Goal: Information Seeking & Learning: Learn about a topic

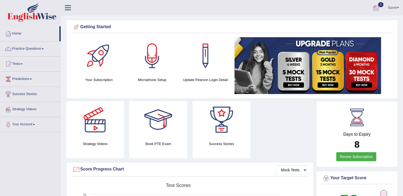
click at [393, 7] on link "Samir" at bounding box center [393, 7] width 19 height 14
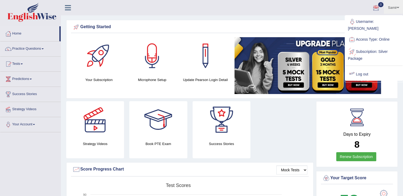
click at [363, 68] on link "Log out" at bounding box center [373, 74] width 57 height 12
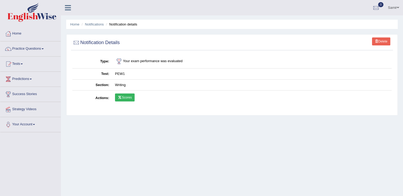
click at [396, 5] on link "Samir" at bounding box center [393, 7] width 19 height 14
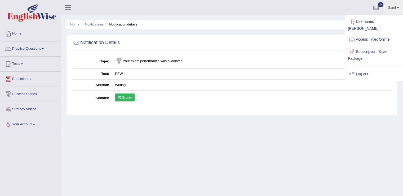
click at [361, 71] on link "Log out" at bounding box center [373, 74] width 57 height 12
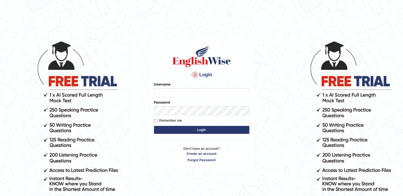
type input "Samirvohra"
click at [156, 120] on input "Remember me" at bounding box center [155, 120] width 3 height 3
checkbox input "true"
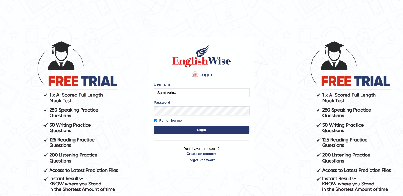
click at [195, 130] on button "Login" at bounding box center [201, 130] width 95 height 8
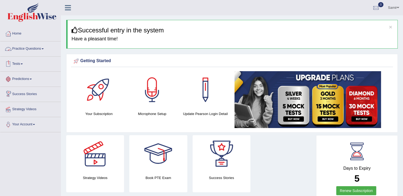
click at [37, 46] on link "Practice Questions" at bounding box center [30, 47] width 60 height 13
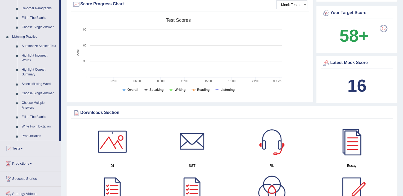
scroll to position [200, 0]
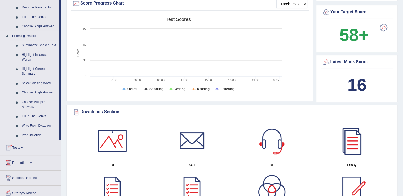
click at [47, 45] on link "Summarize Spoken Text" at bounding box center [39, 46] width 40 height 10
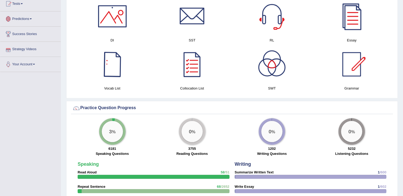
scroll to position [344, 0]
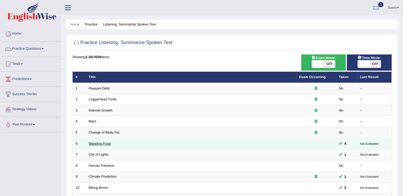
click at [102, 142] on link "Washing Food" at bounding box center [100, 143] width 22 height 4
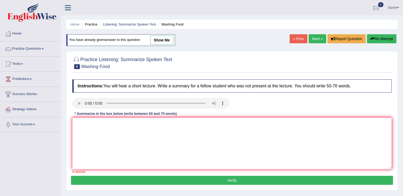
click at [160, 41] on link "show me" at bounding box center [161, 40] width 23 height 9
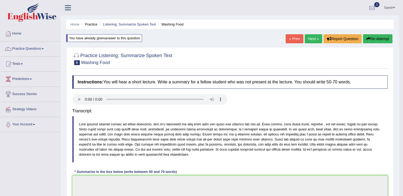
type textarea "The speaker provided a comprehensive overview of Food safety, highlighting seve…"
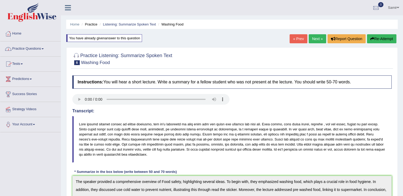
click at [43, 50] on link "Practice Questions" at bounding box center [30, 47] width 60 height 13
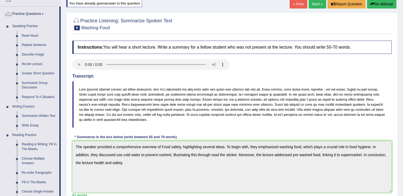
scroll to position [55, 0]
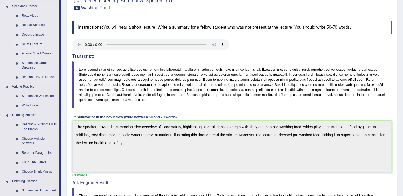
click at [26, 44] on link "Re-tell Lecture" at bounding box center [39, 44] width 40 height 10
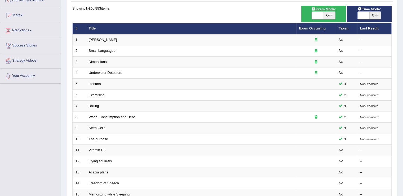
click at [403, 91] on html "Toggle navigation Home Practice Questions Speaking Practice Read Aloud Repeat S…" at bounding box center [201, 49] width 403 height 196
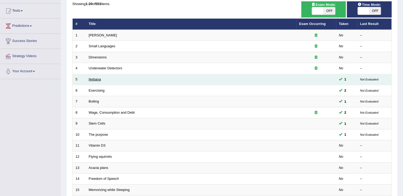
click at [93, 80] on link "Ikebana" at bounding box center [95, 79] width 12 height 4
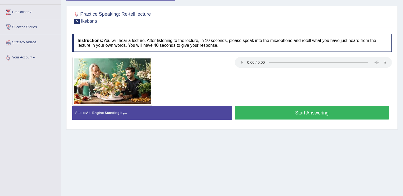
scroll to position [15, 0]
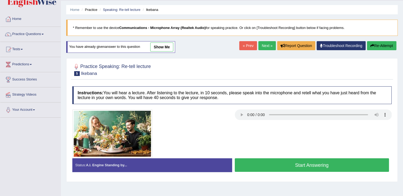
click at [165, 45] on link "show me" at bounding box center [161, 46] width 23 height 9
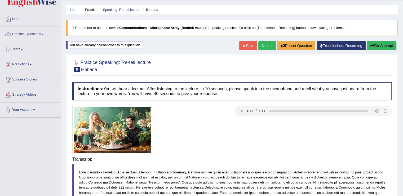
click at [167, 47] on div "Home Practice Speaking: Re-tell lecture Ikebana * Remember to use the device Co…" at bounding box center [232, 175] width 342 height 381
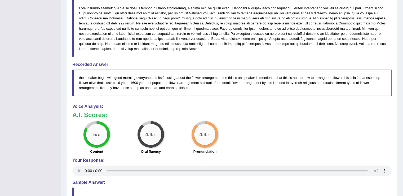
scroll to position [179, 0]
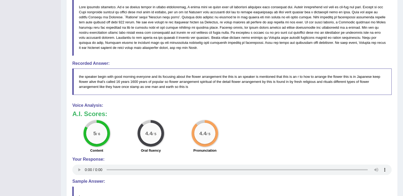
drag, startPoint x: 403, startPoint y: 113, endPoint x: 403, endPoint y: 120, distance: 7.7
click at [403, 120] on div "Home Practice Speaking: Re-tell lecture Ikebana * Remember to use the device Co…" at bounding box center [232, 28] width 342 height 414
drag, startPoint x: 403, startPoint y: 120, endPoint x: 402, endPoint y: 116, distance: 4.9
click at [402, 116] on div "Home Practice Speaking: Re-tell lecture Ikebana * Remember to use the device Co…" at bounding box center [232, 28] width 342 height 414
drag, startPoint x: 402, startPoint y: 116, endPoint x: 402, endPoint y: 127, distance: 11.4
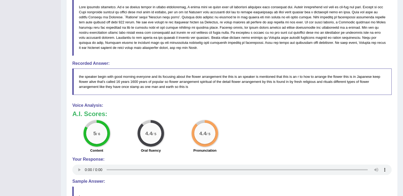
click at [402, 127] on div "Home Practice Speaking: Re-tell lecture Ikebana * Remember to use the device Co…" at bounding box center [232, 28] width 342 height 414
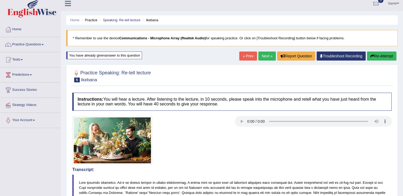
scroll to position [0, 0]
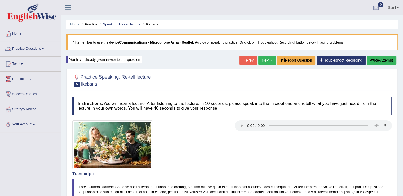
click at [39, 49] on link "Practice Questions" at bounding box center [30, 47] width 60 height 13
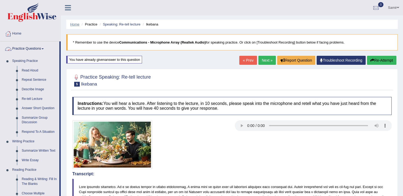
click at [71, 25] on link "Home" at bounding box center [74, 24] width 9 height 4
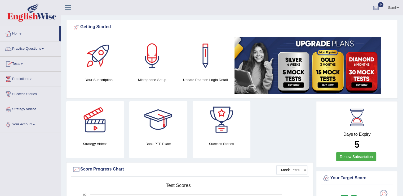
click at [22, 63] on link "Tests" at bounding box center [30, 62] width 60 height 13
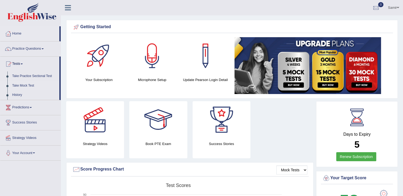
click at [27, 84] on link "Take Mock Test" at bounding box center [35, 86] width 50 height 10
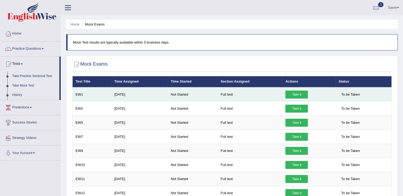
click at [292, 95] on link "Take it" at bounding box center [296, 94] width 23 height 8
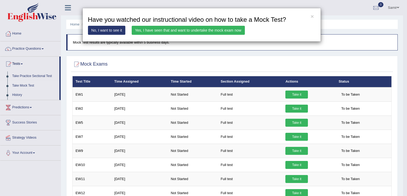
click at [156, 28] on link "Yes, I have seen that and want to undertake the mock exam now" at bounding box center [188, 30] width 113 height 9
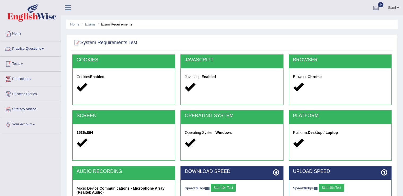
click at [43, 50] on link "Practice Questions" at bounding box center [30, 47] width 60 height 13
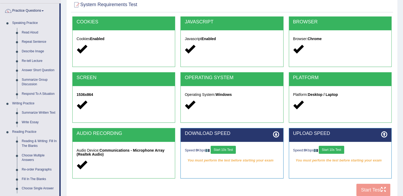
scroll to position [39, 0]
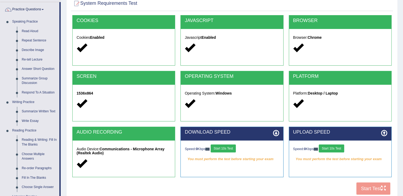
click at [227, 147] on button "Start 10s Test" at bounding box center [223, 148] width 25 height 8
click at [341, 150] on button "Start 10s Test" at bounding box center [331, 148] width 25 height 8
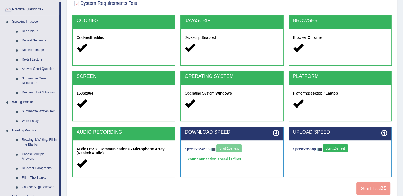
click at [337, 150] on button "Start 10s Test" at bounding box center [335, 148] width 25 height 8
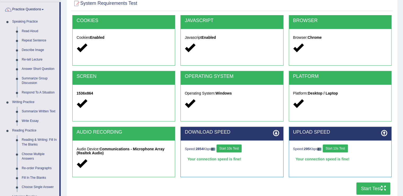
click at [367, 188] on button "Start Test" at bounding box center [374, 188] width 34 height 12
